Goal: Information Seeking & Learning: Learn about a topic

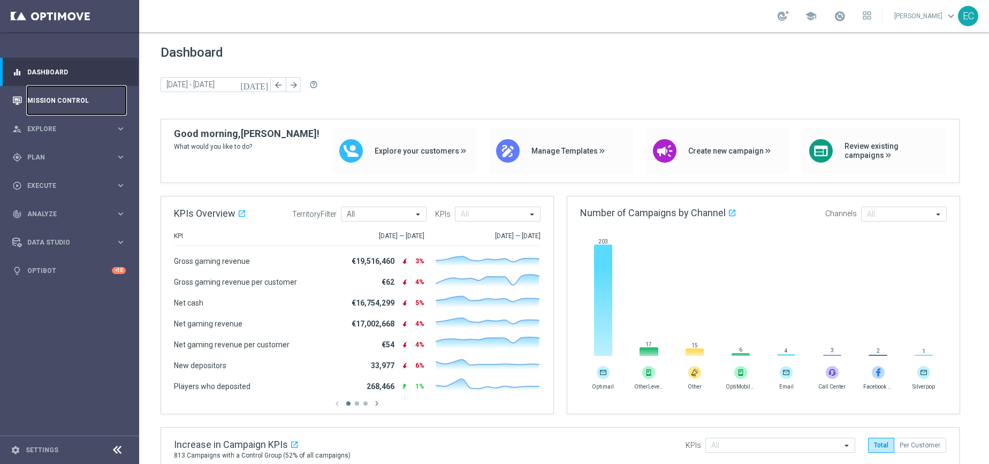
click at [90, 106] on link "Mission Control" at bounding box center [76, 100] width 98 height 28
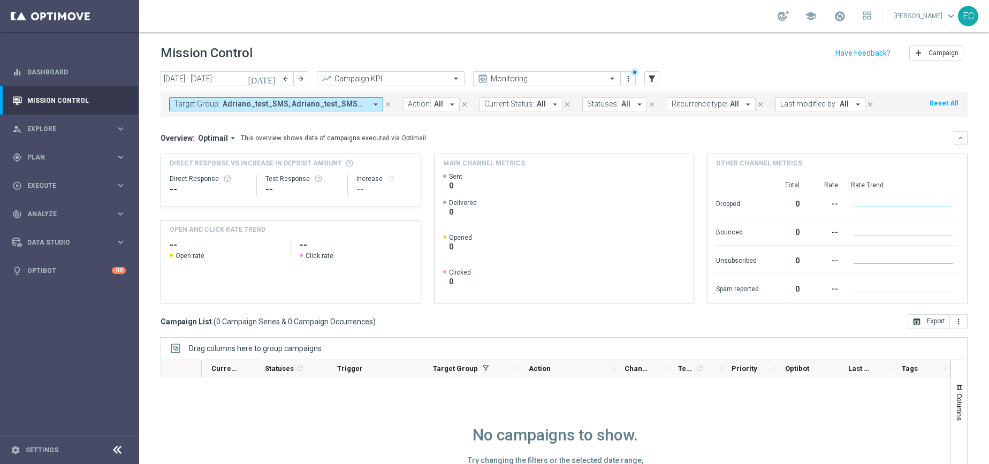
click at [388, 103] on icon "close" at bounding box center [387, 104] width 7 height 7
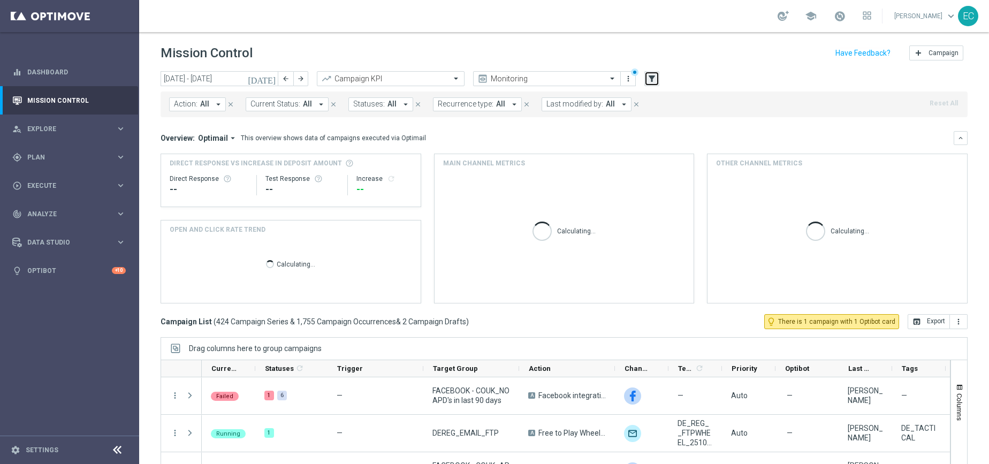
click at [651, 74] on icon "filter_alt" at bounding box center [652, 79] width 10 height 10
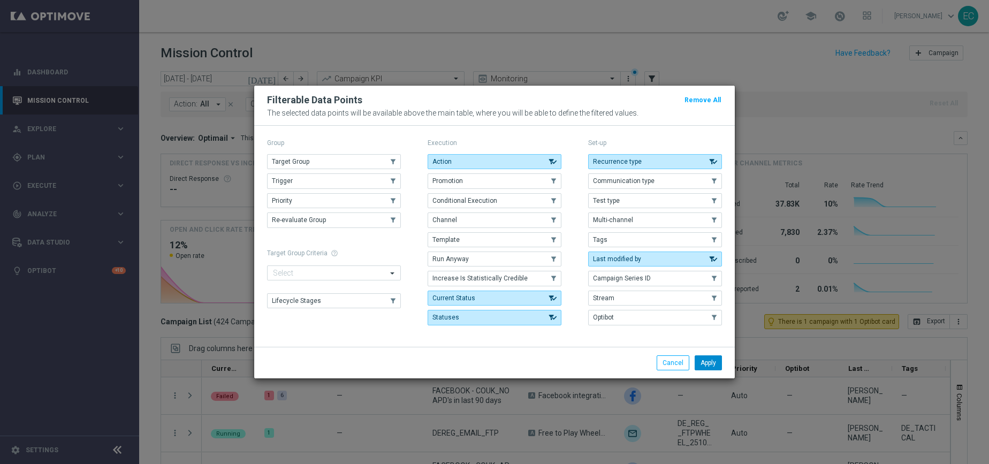
click at [704, 365] on button "Apply" at bounding box center [707, 362] width 27 height 15
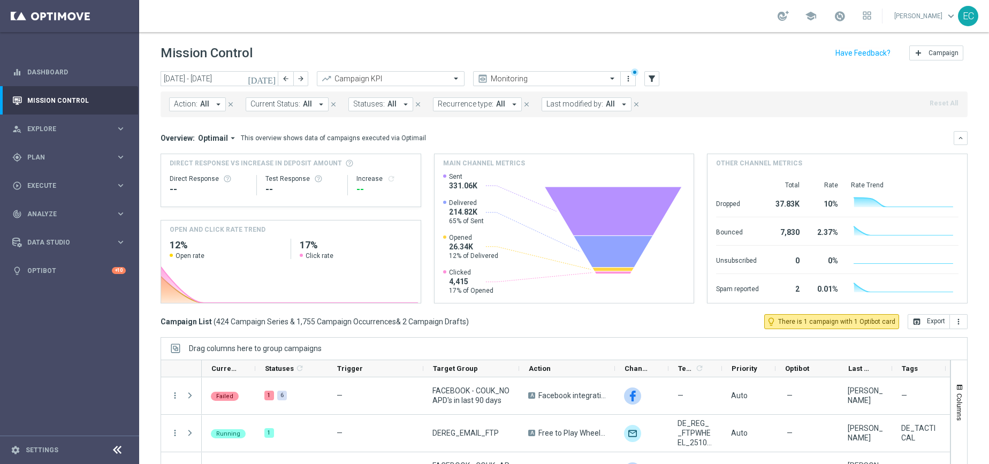
click at [184, 106] on span "Action:" at bounding box center [186, 104] width 24 height 9
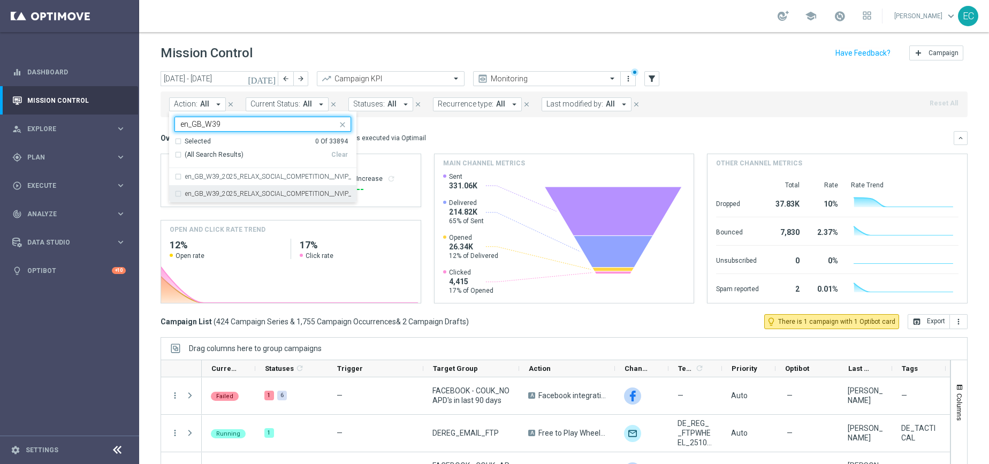
click at [299, 189] on div "en_GB_W39_2025_RELAX_SOCIAL_COMPETITION__NVIP_RI_TAC_GM" at bounding box center [262, 193] width 177 height 17
type input "en_GB_W39"
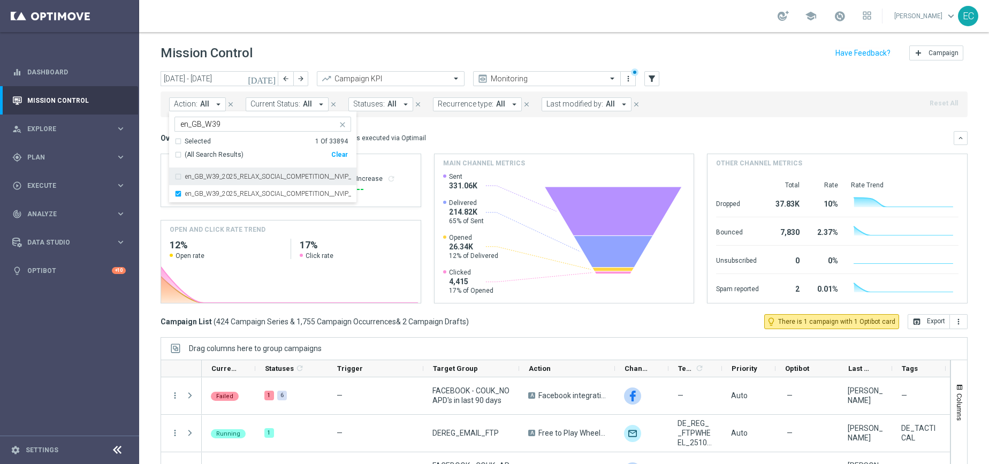
click at [379, 50] on div "Mission Control add Campaign" at bounding box center [563, 53] width 807 height 21
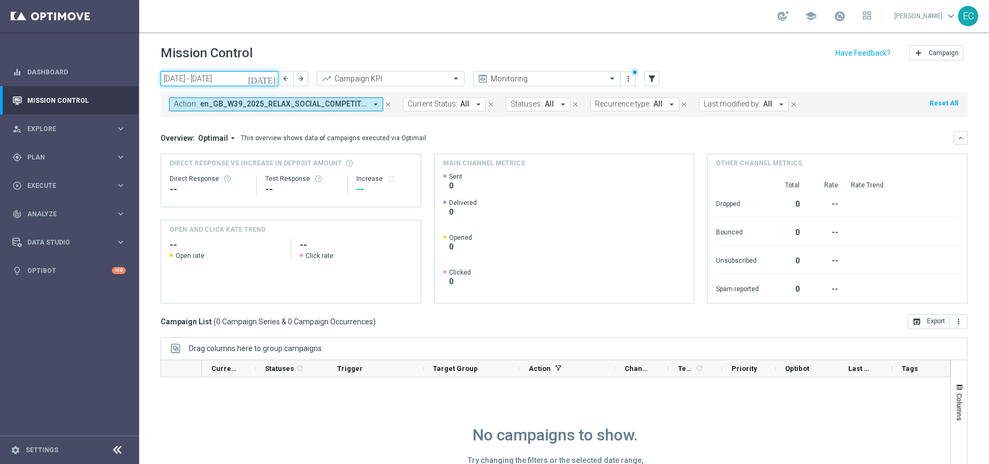
click at [264, 79] on input "[DATE] - [DATE]" at bounding box center [219, 78] width 118 height 15
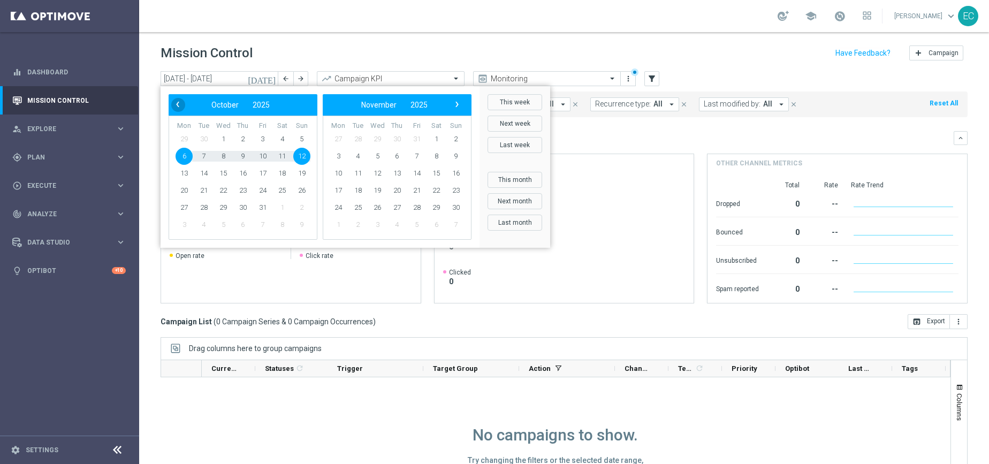
click at [179, 102] on span "‹" at bounding box center [178, 104] width 14 height 14
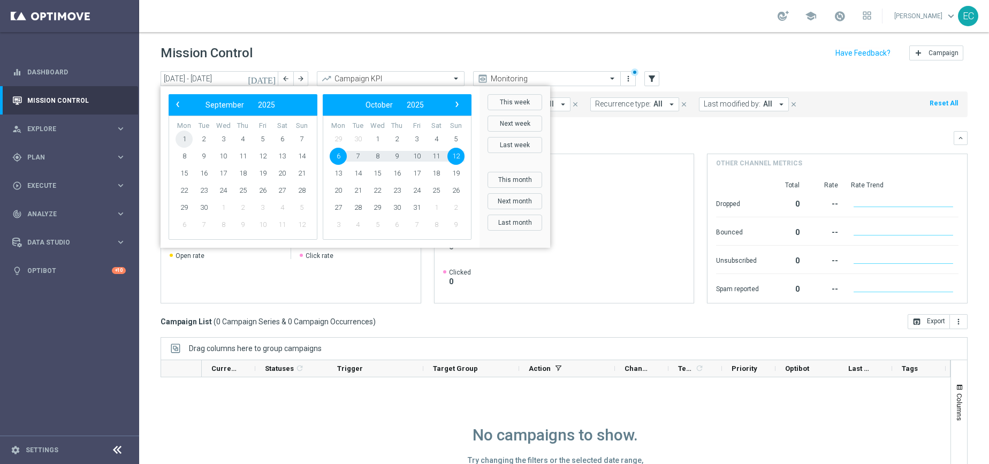
click at [185, 134] on span "1" at bounding box center [183, 139] width 17 height 17
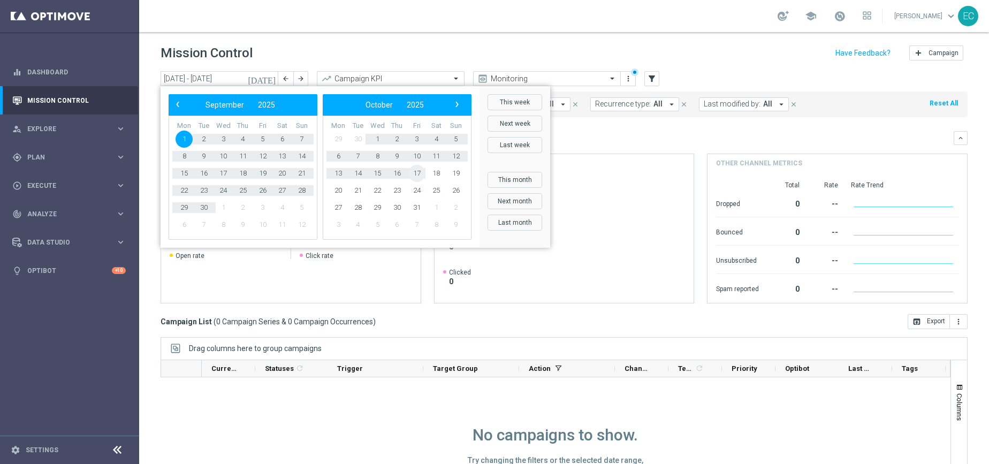
click at [414, 175] on span "17" at bounding box center [416, 173] width 17 height 17
type input "[DATE] - [DATE]"
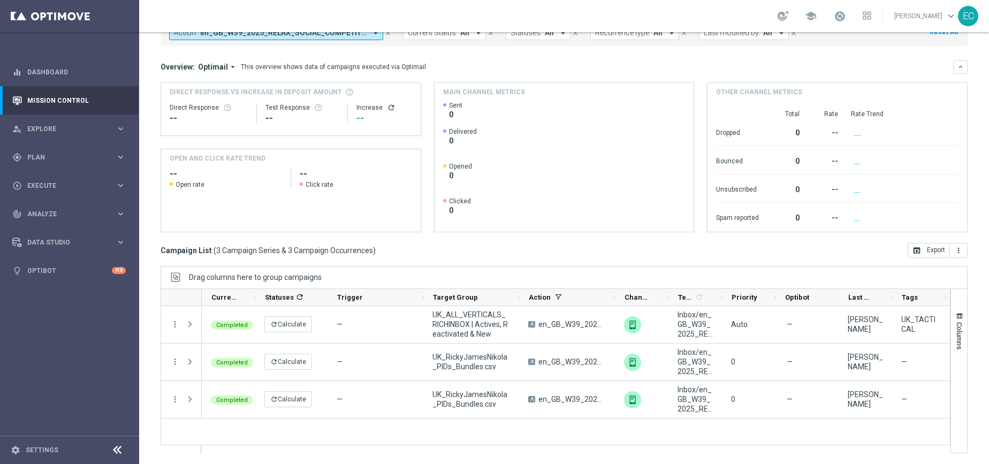
scroll to position [71, 0]
drag, startPoint x: 516, startPoint y: 296, endPoint x: 486, endPoint y: 292, distance: 30.2
click at [486, 292] on div "Target Group" at bounding box center [471, 297] width 96 height 17
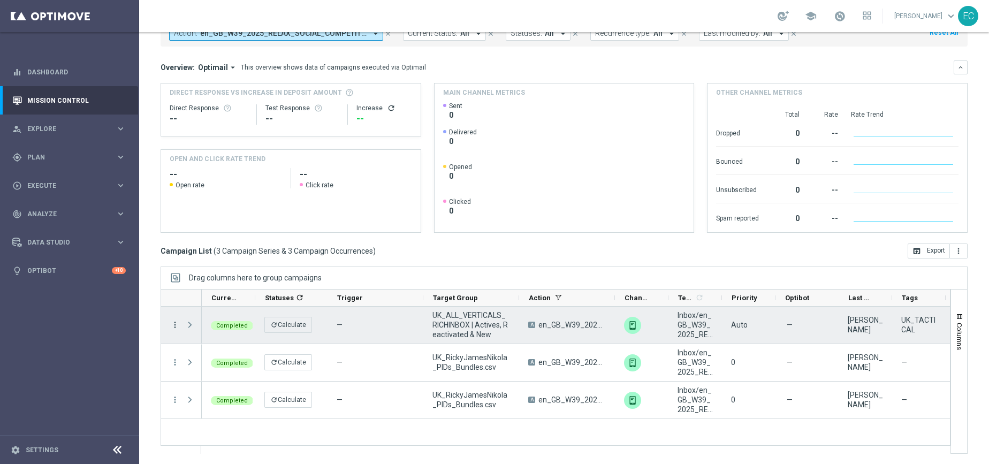
click at [176, 323] on icon "more_vert" at bounding box center [175, 325] width 10 height 10
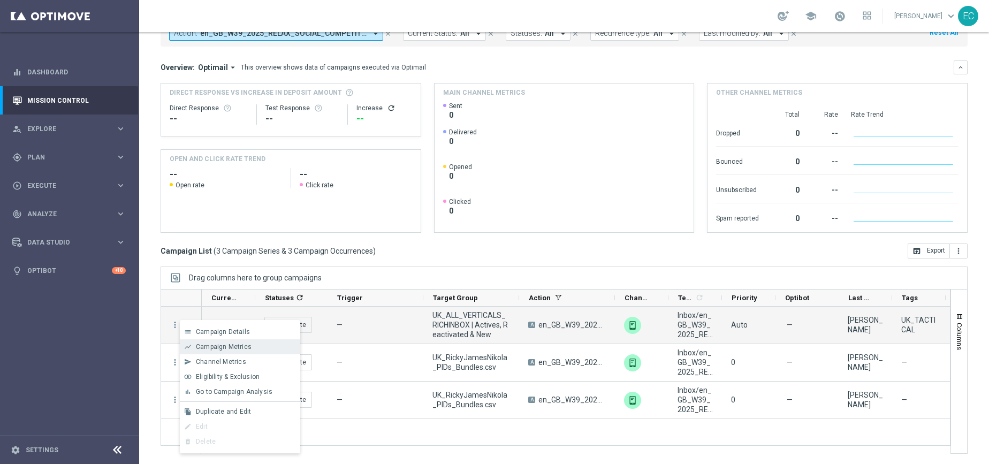
click at [238, 350] on div "show_chart Campaign Metrics" at bounding box center [240, 346] width 120 height 15
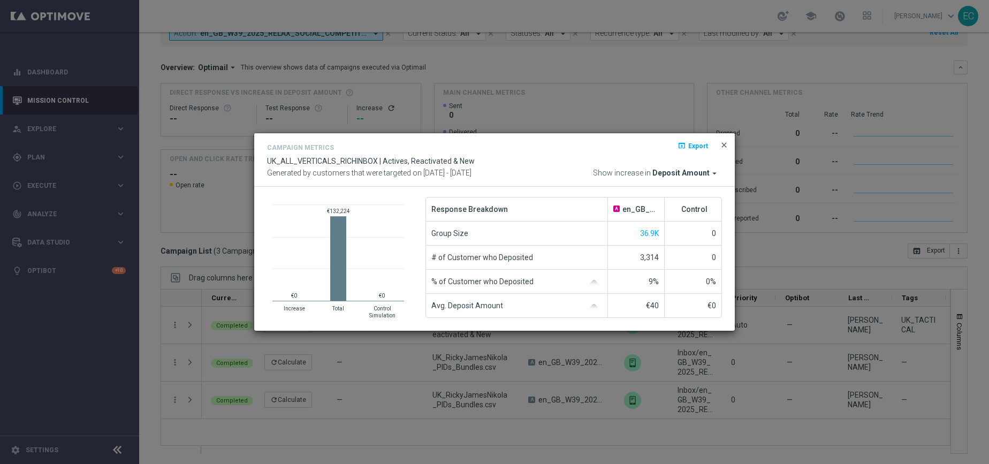
click at [726, 143] on span "close" at bounding box center [724, 145] width 9 height 9
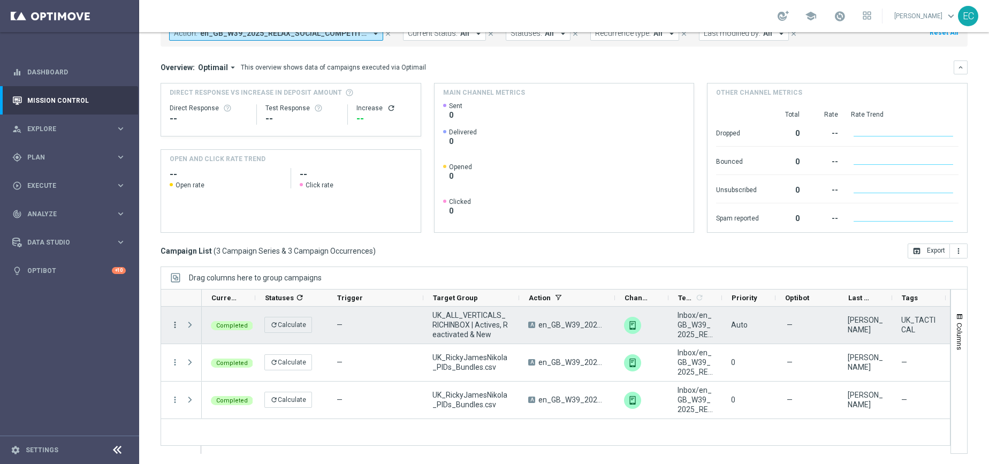
click at [172, 324] on icon "more_vert" at bounding box center [175, 325] width 10 height 10
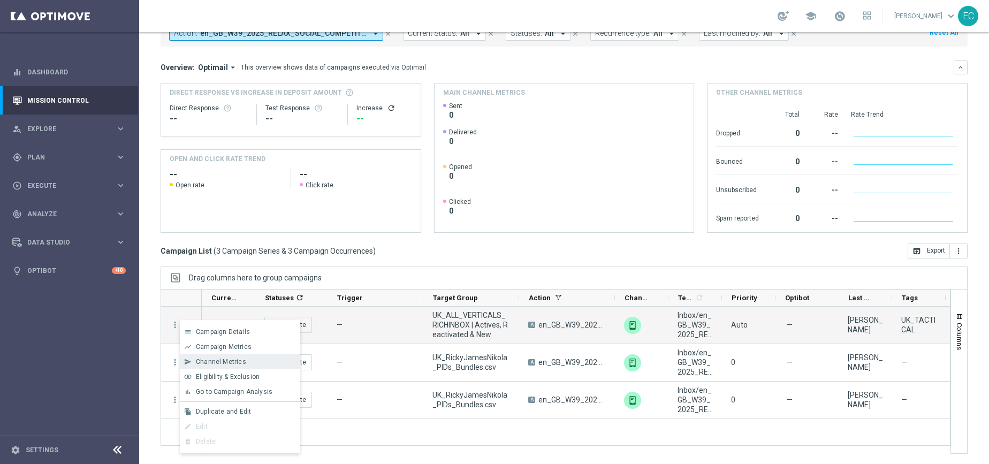
click at [225, 360] on span "Channel Metrics" at bounding box center [221, 361] width 50 height 7
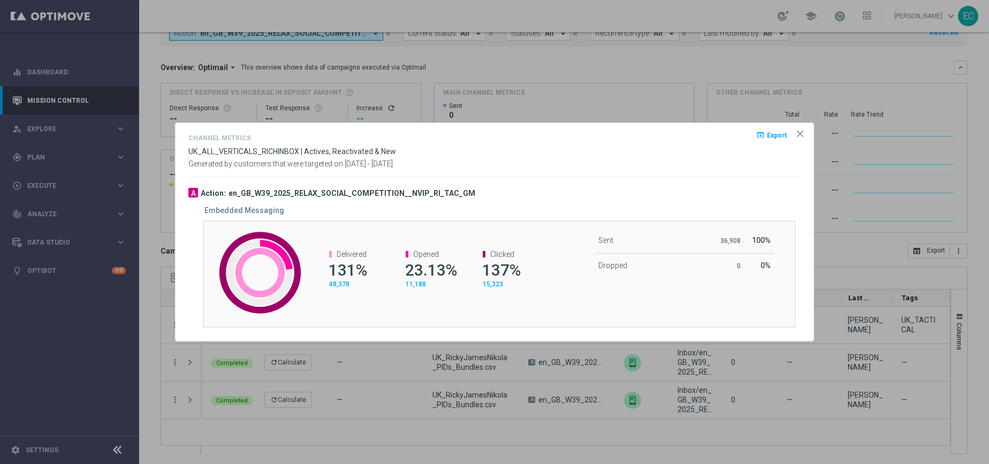
click at [800, 132] on icon "icon" at bounding box center [799, 133] width 5 height 5
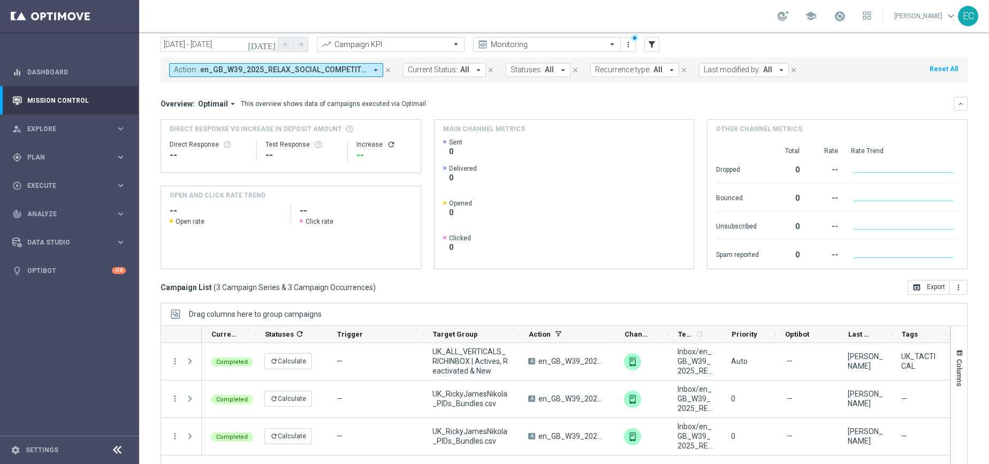
scroll to position [50, 0]
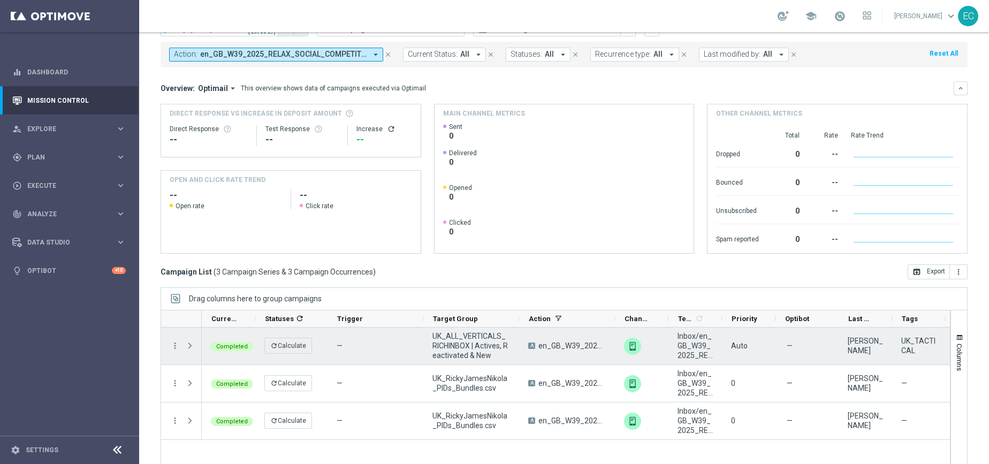
click at [176, 340] on div "more_vert" at bounding box center [170, 345] width 19 height 37
click at [175, 347] on icon "more_vert" at bounding box center [175, 346] width 10 height 10
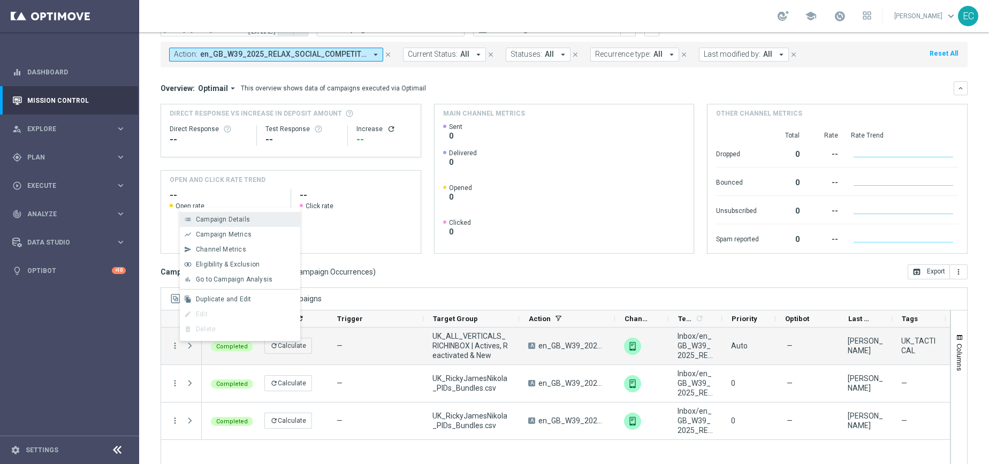
click at [268, 223] on div "Campaign Details" at bounding box center [246, 219] width 100 height 7
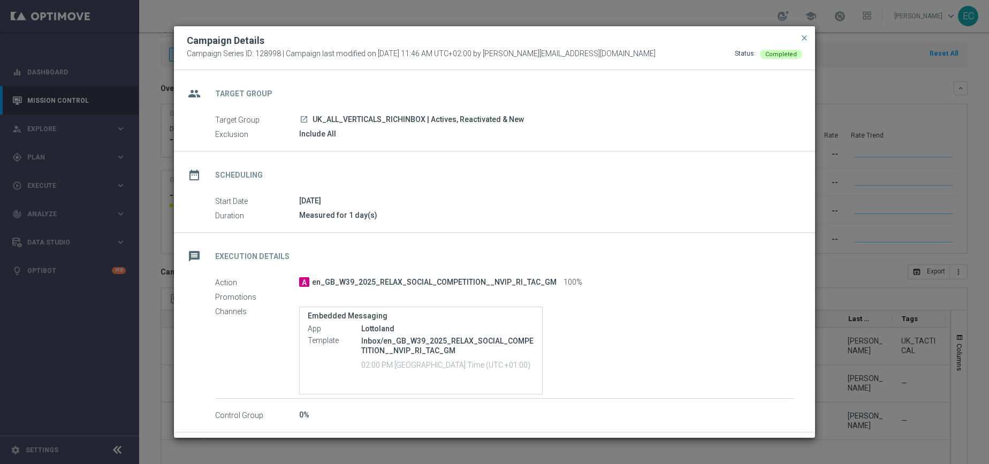
click at [264, 51] on span "Campaign Series ID: 128998 | Campaign last modified on [DATE] 11:46 AM UTC+02:0…" at bounding box center [421, 54] width 469 height 10
copy span "128998"
click at [803, 36] on span "close" at bounding box center [804, 38] width 9 height 9
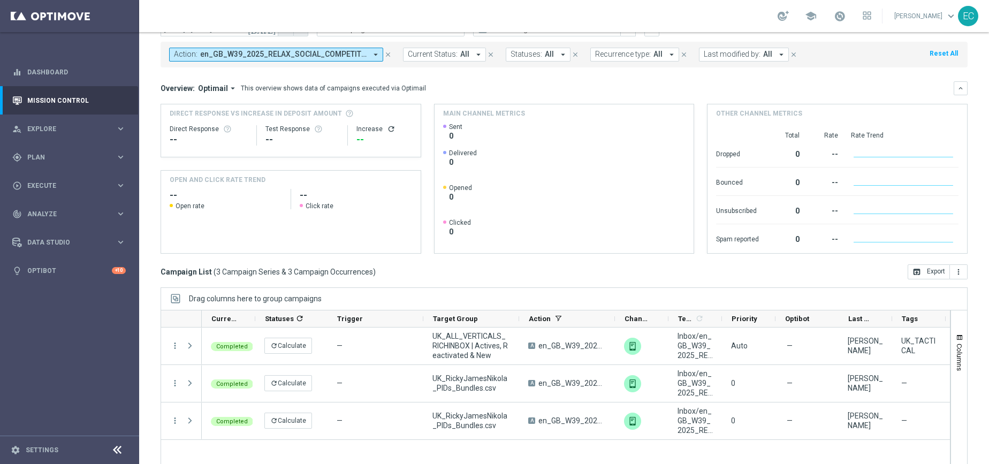
click at [342, 53] on span "en_GB_W39_2025_RELAX_SOCIAL_COMPETITION__NVIP_RI_TAC_GM" at bounding box center [283, 54] width 166 height 9
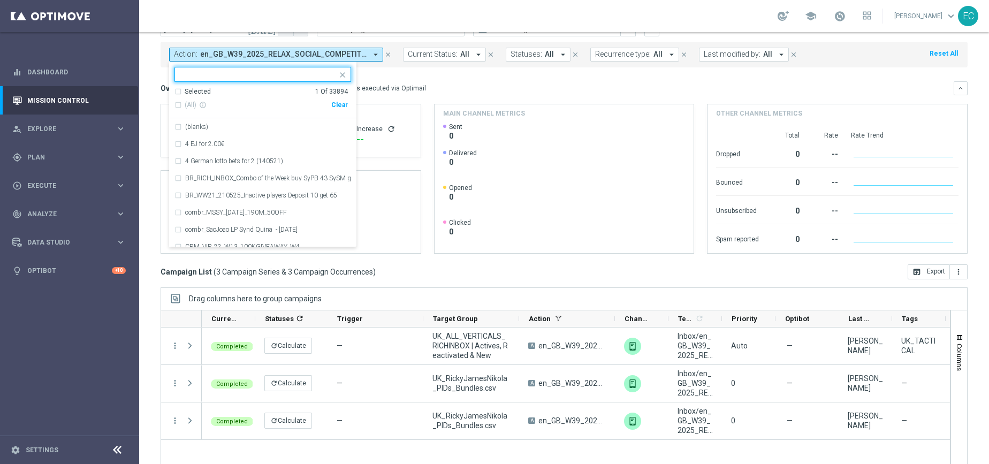
click at [0, 0] on div "Clear" at bounding box center [0, 0] width 0 height 0
click at [316, 73] on input "text" at bounding box center [258, 74] width 157 height 9
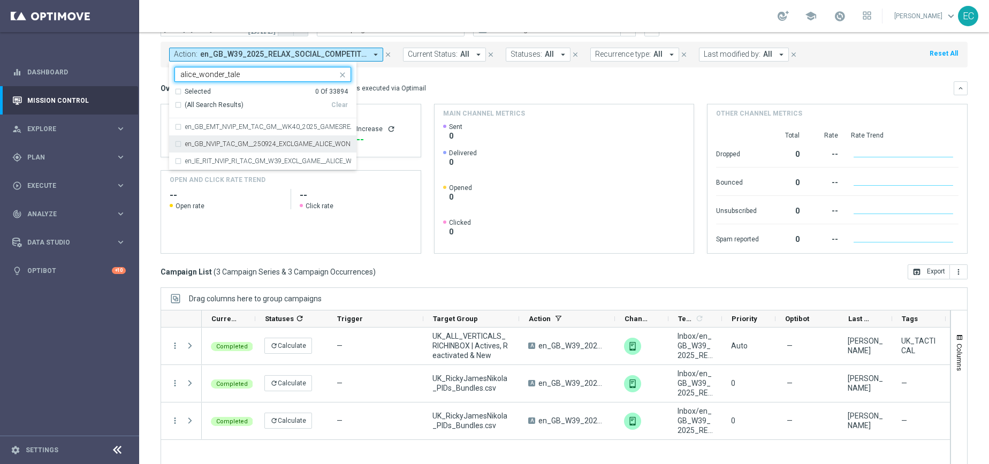
click at [307, 142] on label "en_GB_NVIP_TAC_GM__250924_EXCLGAME_ALICE_WONDER_TALE" at bounding box center [268, 144] width 166 height 6
type input "alice_wonder_tale"
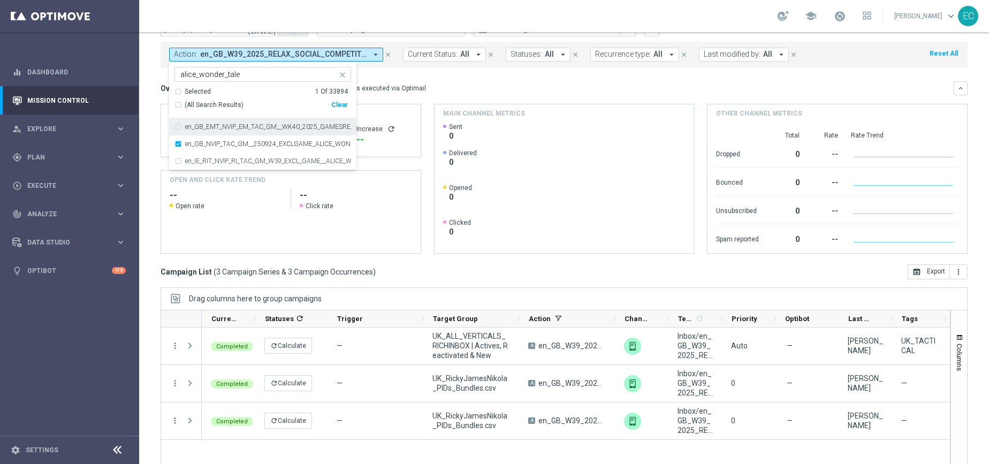
click at [385, 39] on div "Action: en_GB_W39_2025_RELAX_SOCIAL_COMPETITION__NVIP_RI_TAC_GM arrow_drop_down…" at bounding box center [563, 52] width 807 height 30
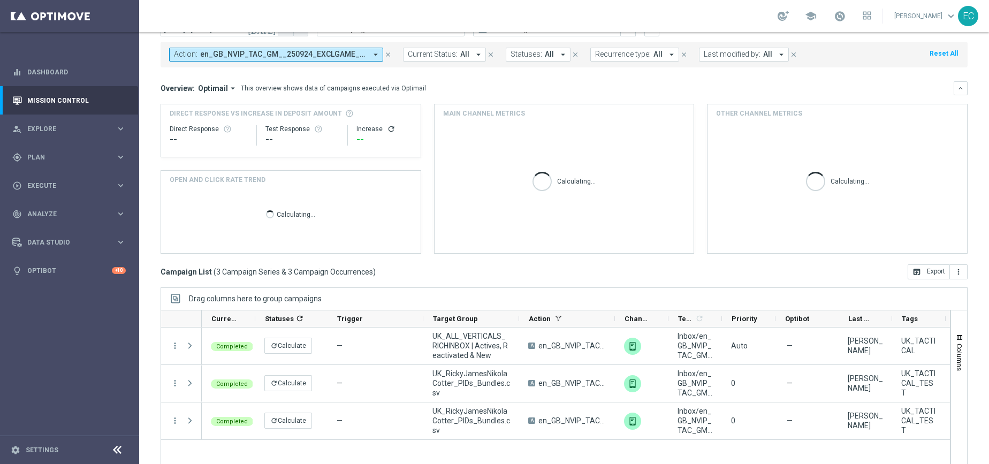
scroll to position [71, 0]
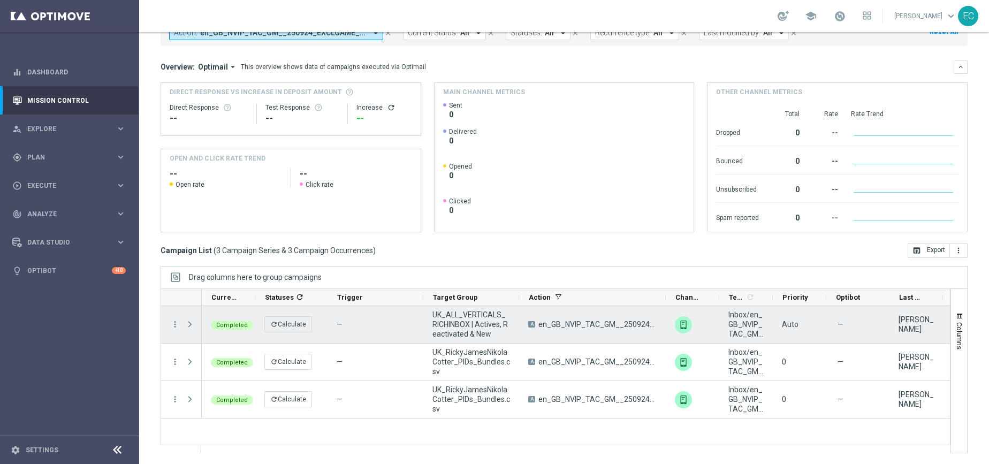
drag, startPoint x: 614, startPoint y: 296, endPoint x: 641, endPoint y: 307, distance: 30.0
click at [641, 308] on div at bounding box center [555, 370] width 790 height 165
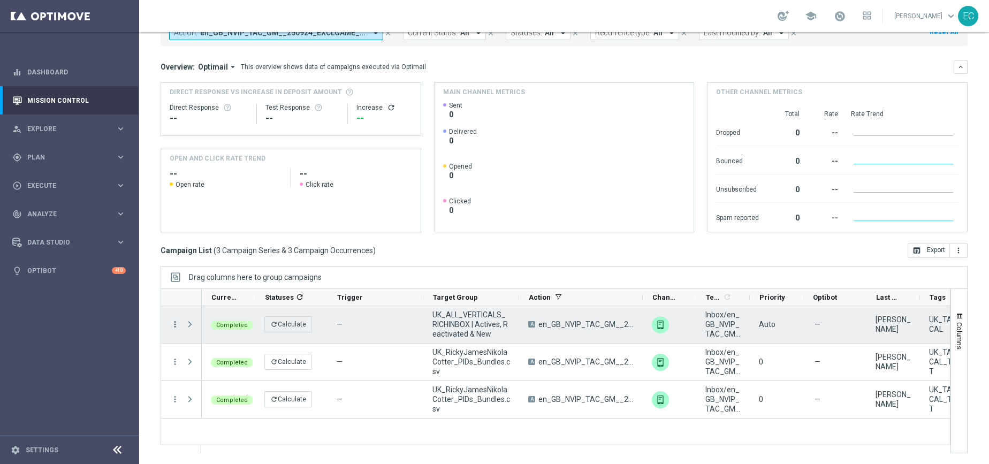
click at [173, 326] on icon "more_vert" at bounding box center [175, 324] width 10 height 10
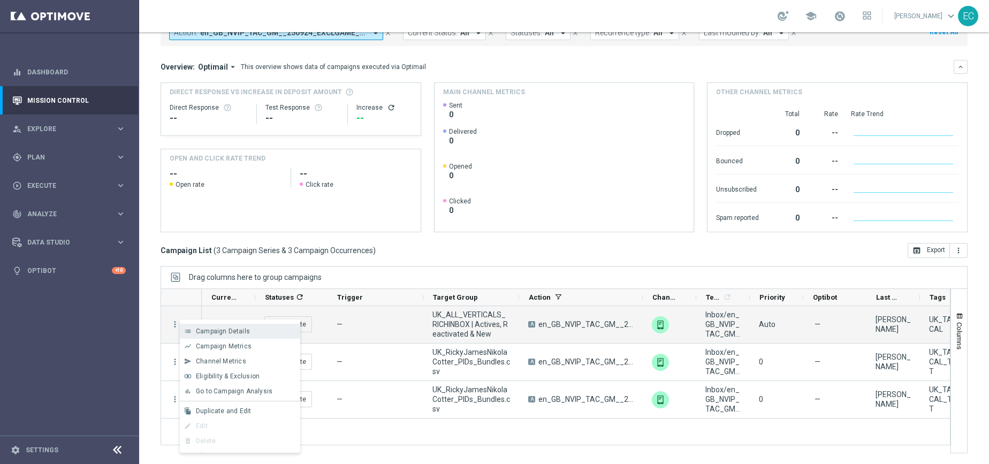
click at [205, 333] on span "Campaign Details" at bounding box center [223, 330] width 54 height 7
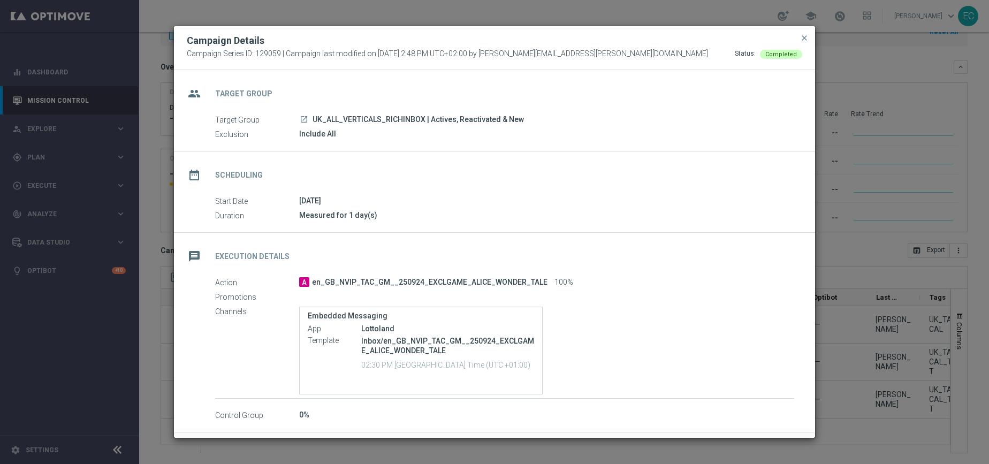
click at [272, 53] on span "Campaign Series ID: 129059 | Campaign last modified on [DATE] 2:48 PM UTC+02:00…" at bounding box center [447, 54] width 521 height 10
copy span "129059"
click at [802, 41] on span "close" at bounding box center [804, 38] width 9 height 9
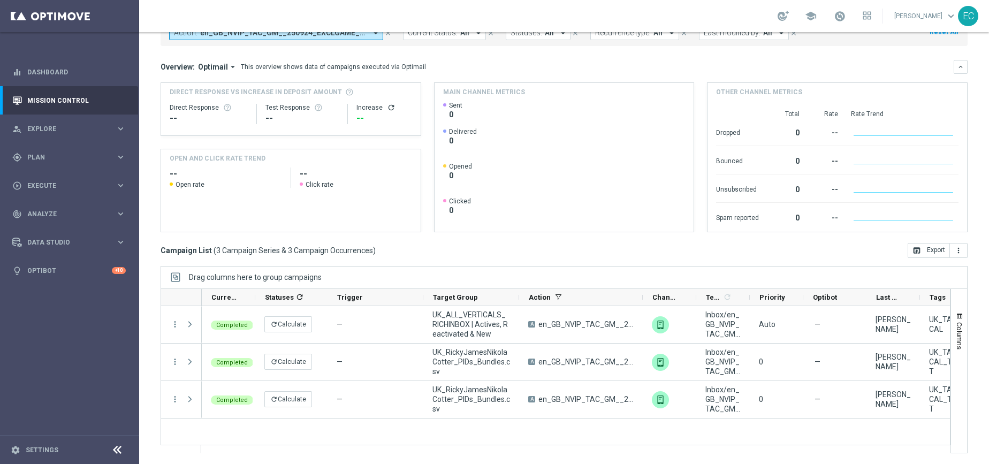
scroll to position [0, 0]
